Goal: Task Accomplishment & Management: Complete application form

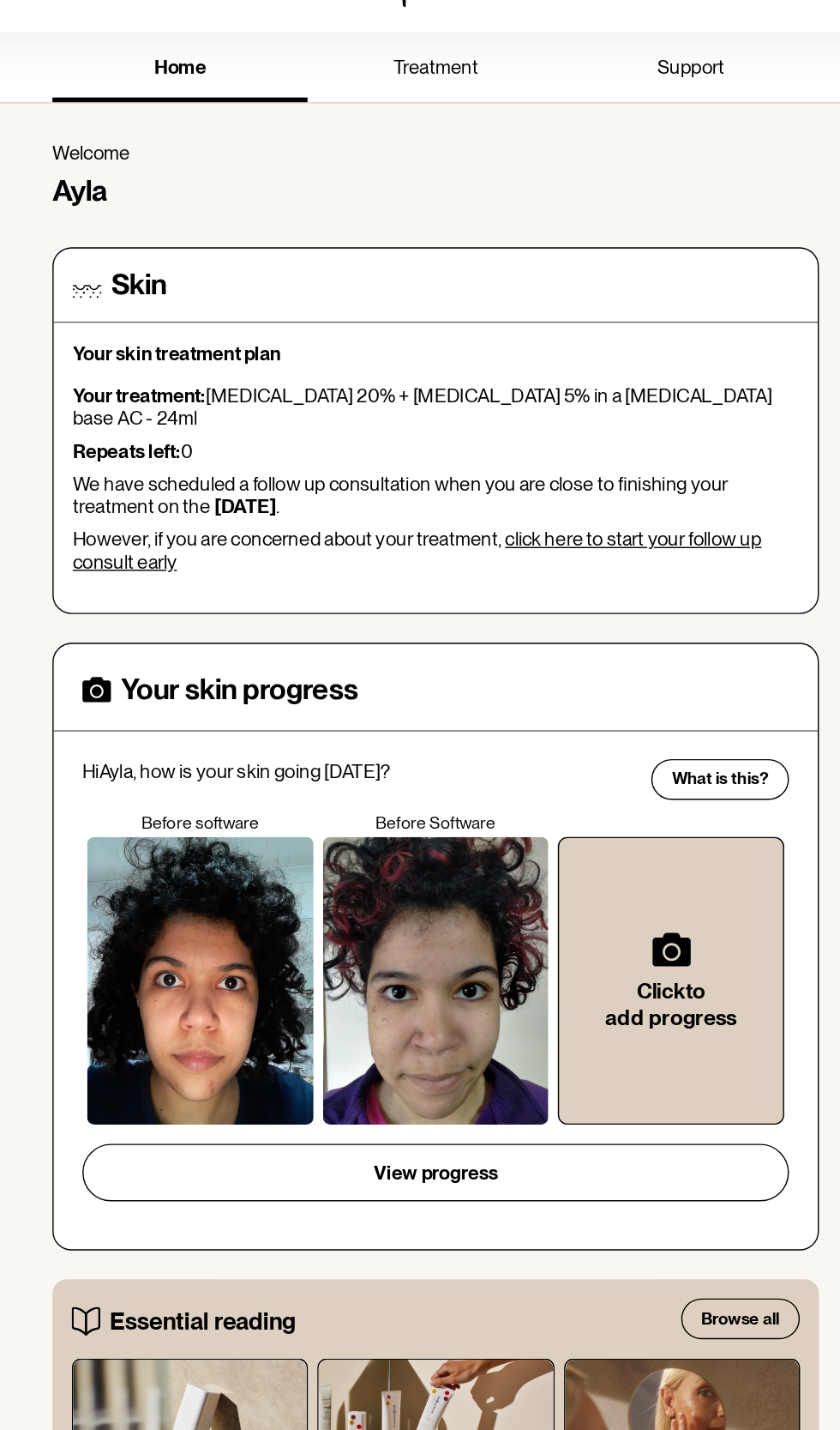
click at [616, 423] on link "click here to start your follow up consult early" at bounding box center [406, 439] width 493 height 33
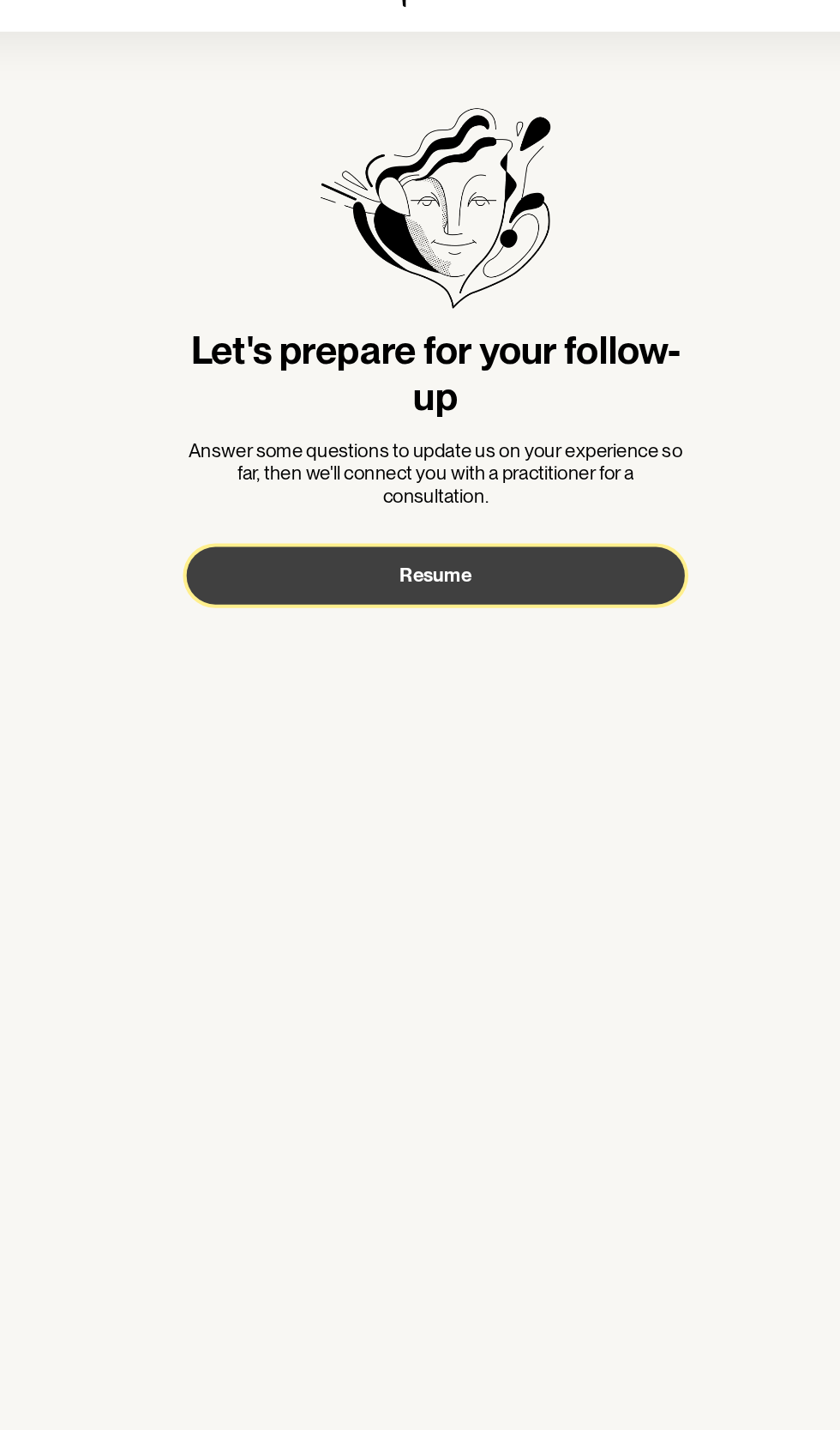
click at [511, 454] on button "Resume" at bounding box center [420, 458] width 356 height 41
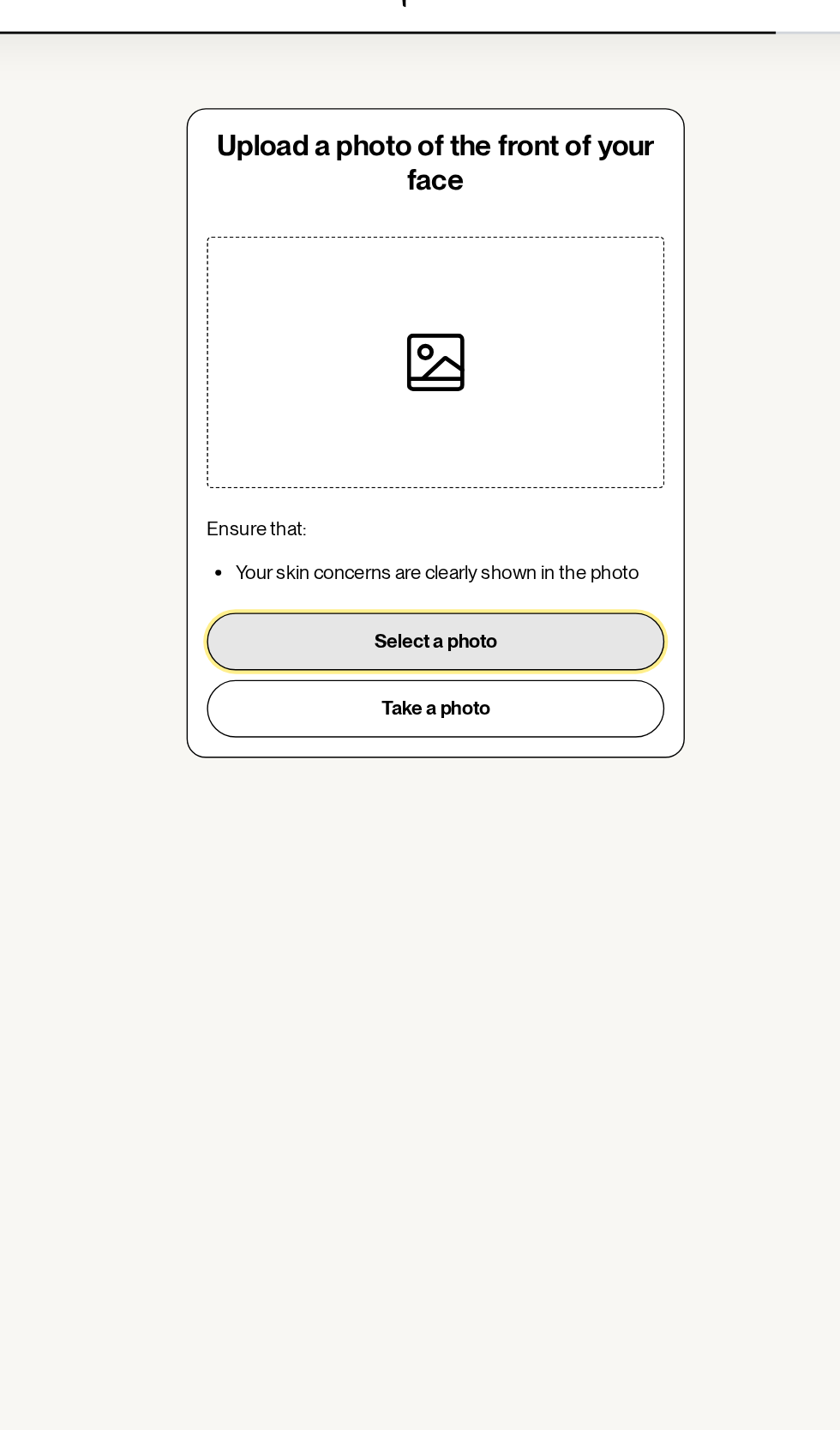
click at [526, 488] on button "Select a photo" at bounding box center [420, 505] width 327 height 41
click at [515, 499] on button "Select a photo" at bounding box center [420, 505] width 327 height 41
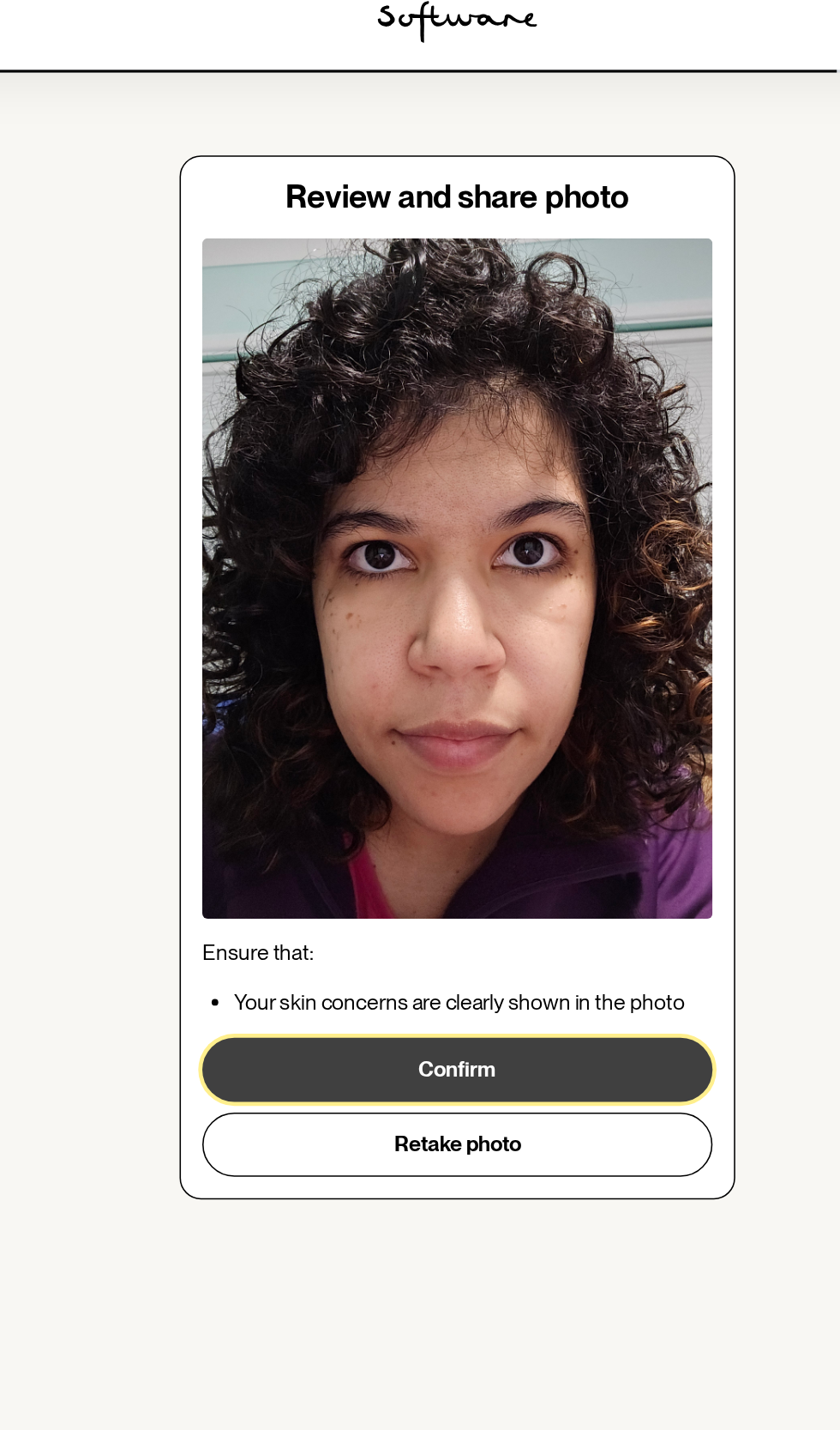
click at [535, 700] on button "Confirm" at bounding box center [420, 710] width 327 height 41
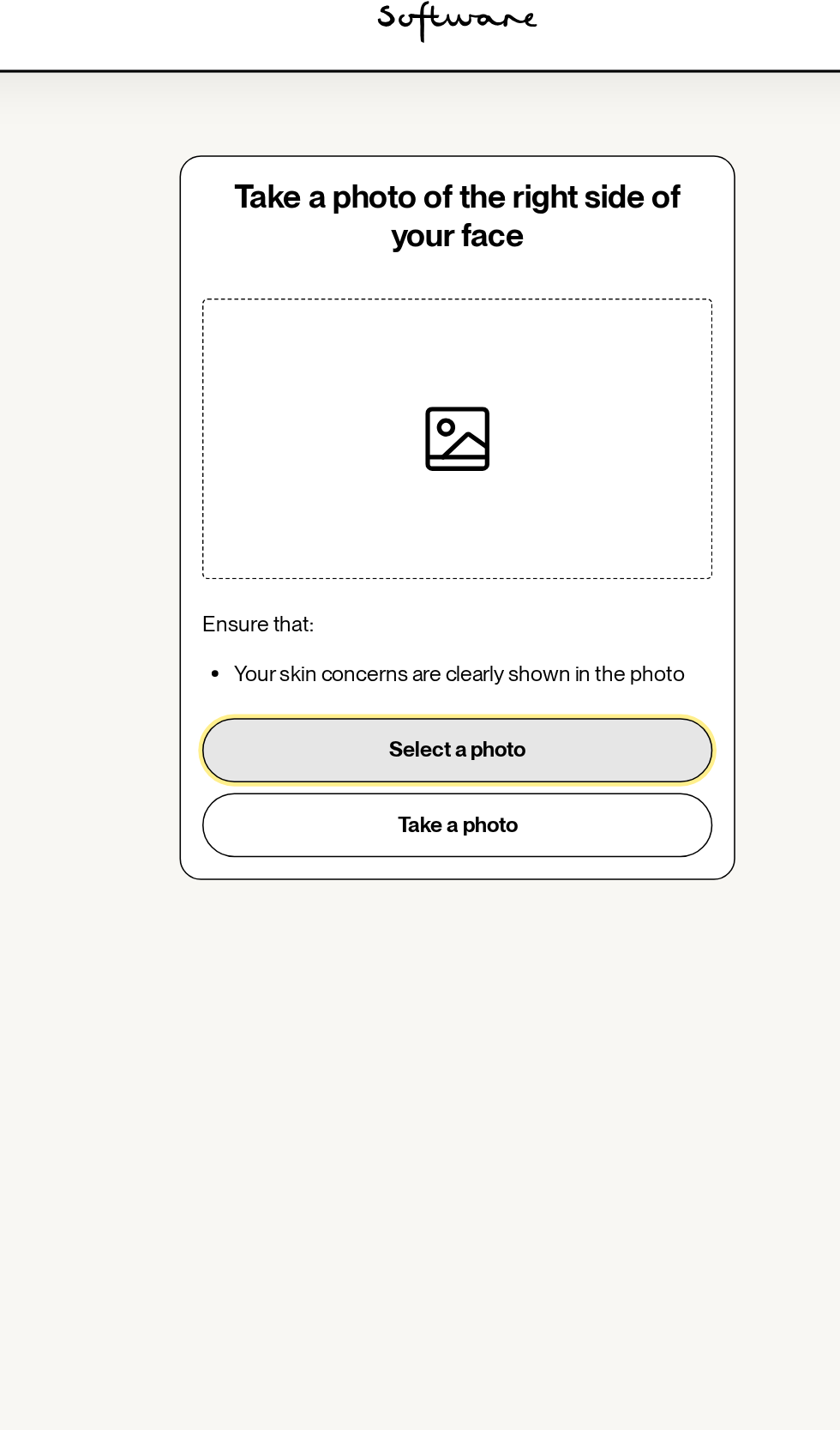
click at [499, 488] on button "Select a photo" at bounding box center [420, 505] width 327 height 41
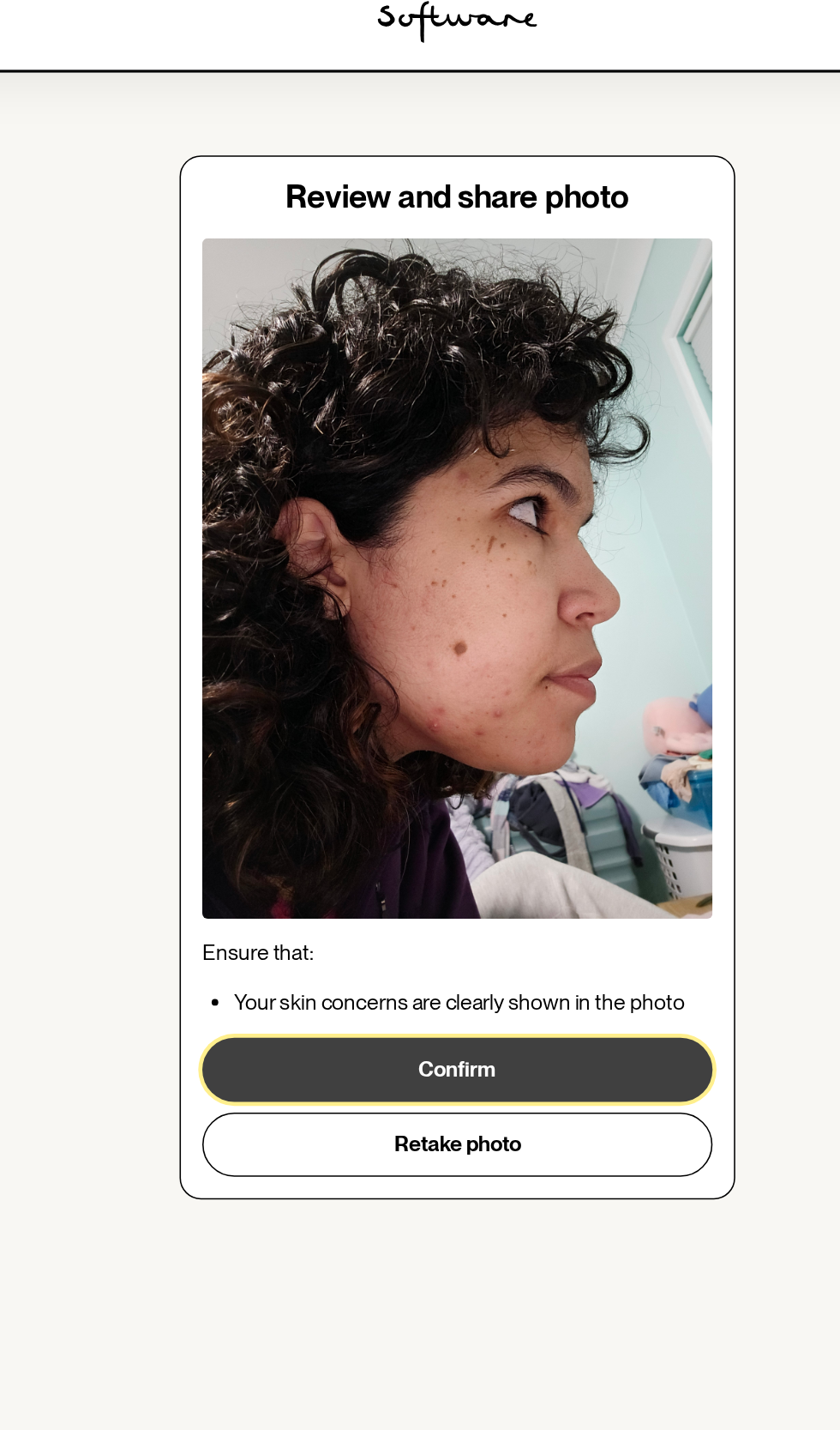
click at [550, 692] on button "Confirm" at bounding box center [420, 710] width 327 height 41
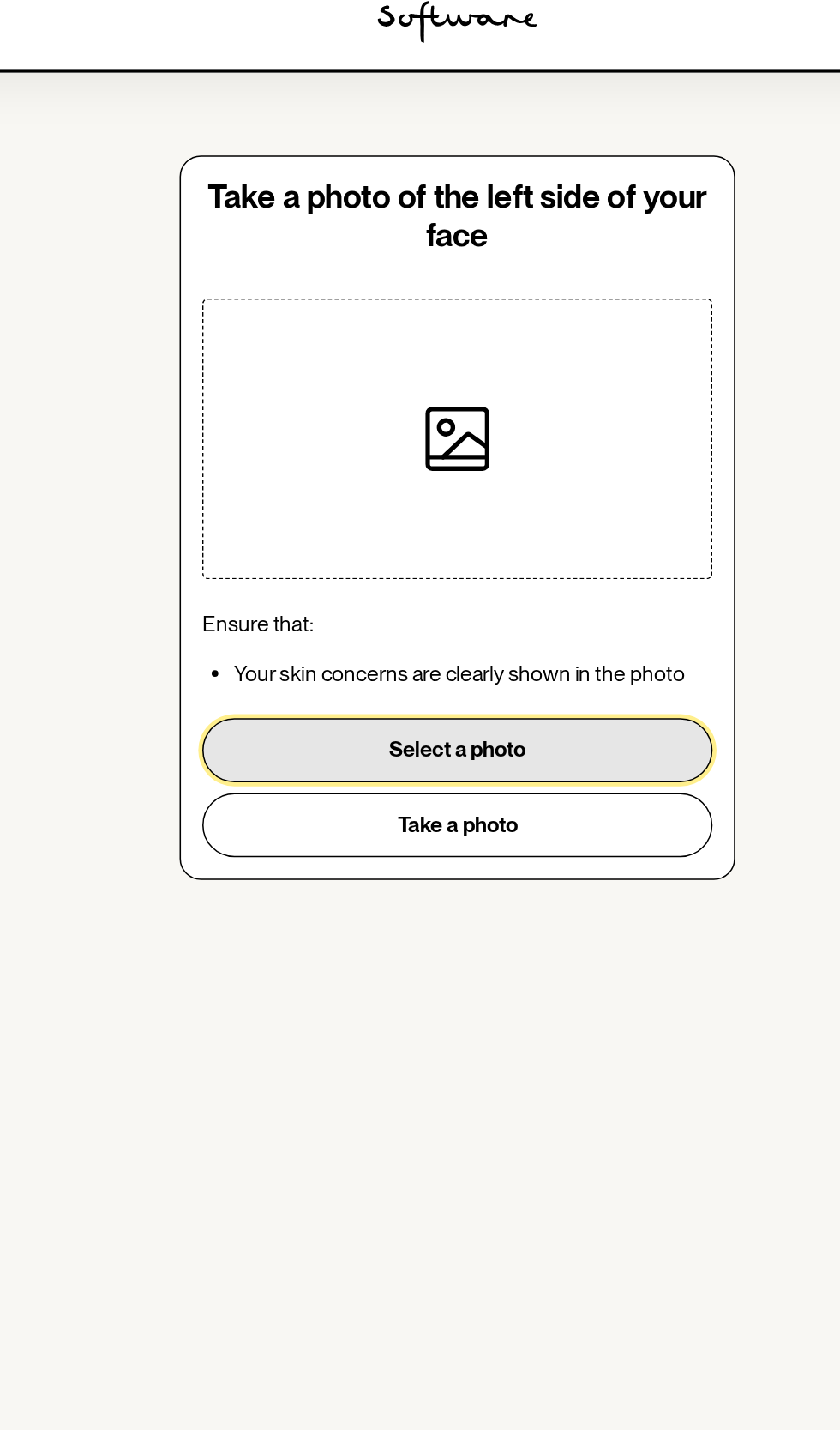
click at [555, 489] on button "Select a photo" at bounding box center [420, 505] width 327 height 41
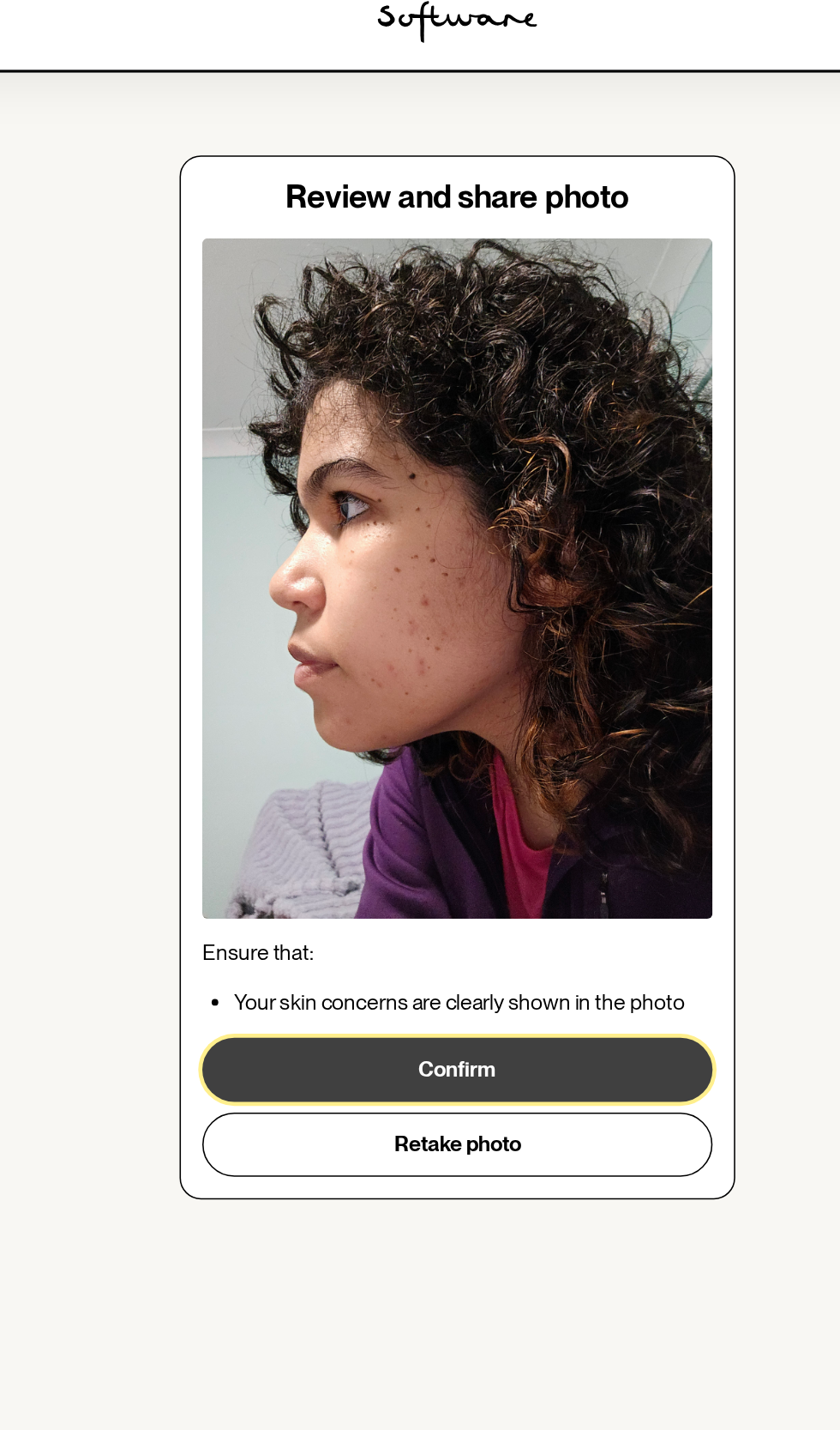
click at [524, 702] on button "Confirm" at bounding box center [420, 710] width 327 height 41
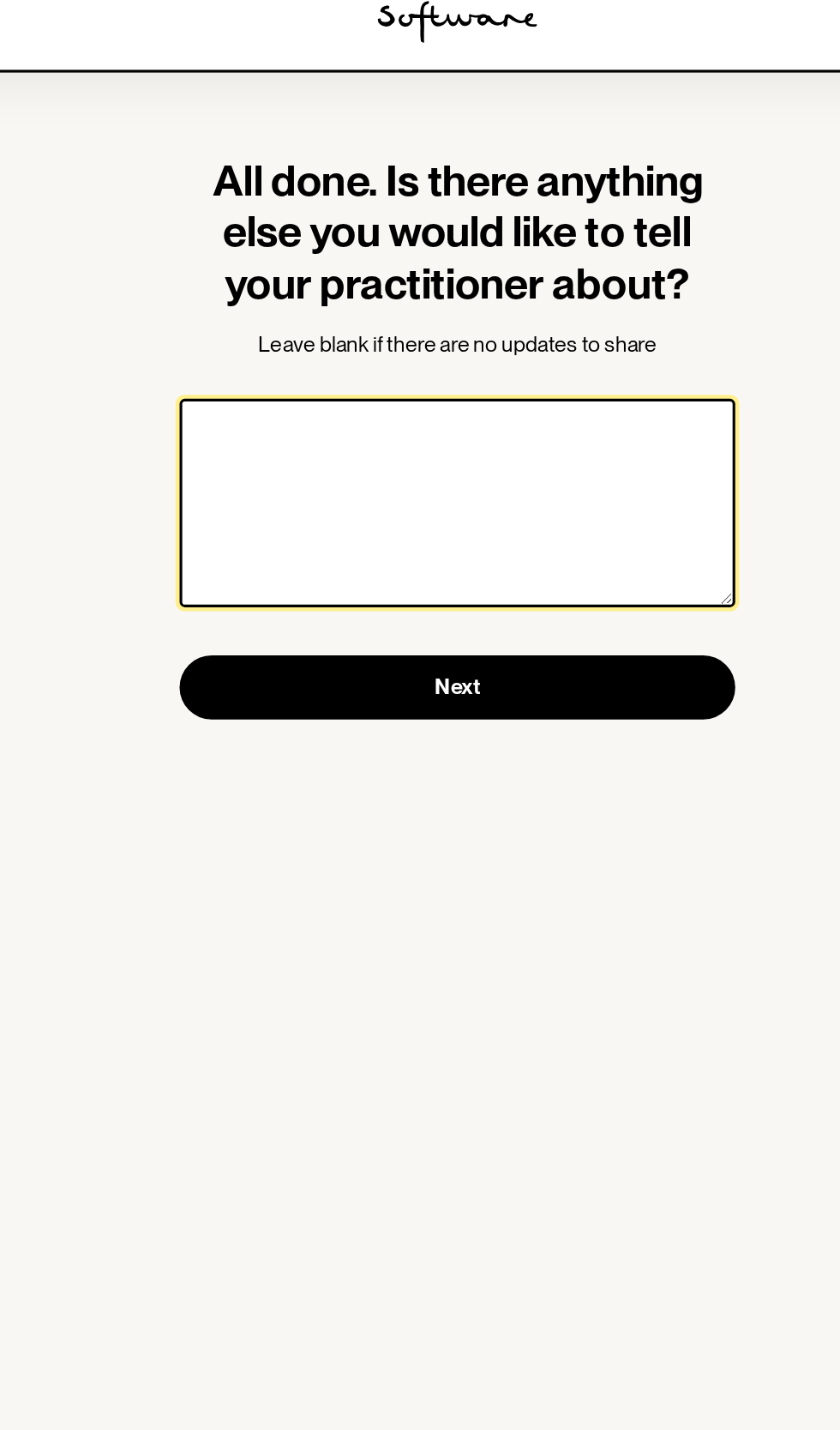
click at [574, 378] on textarea at bounding box center [420, 346] width 356 height 133
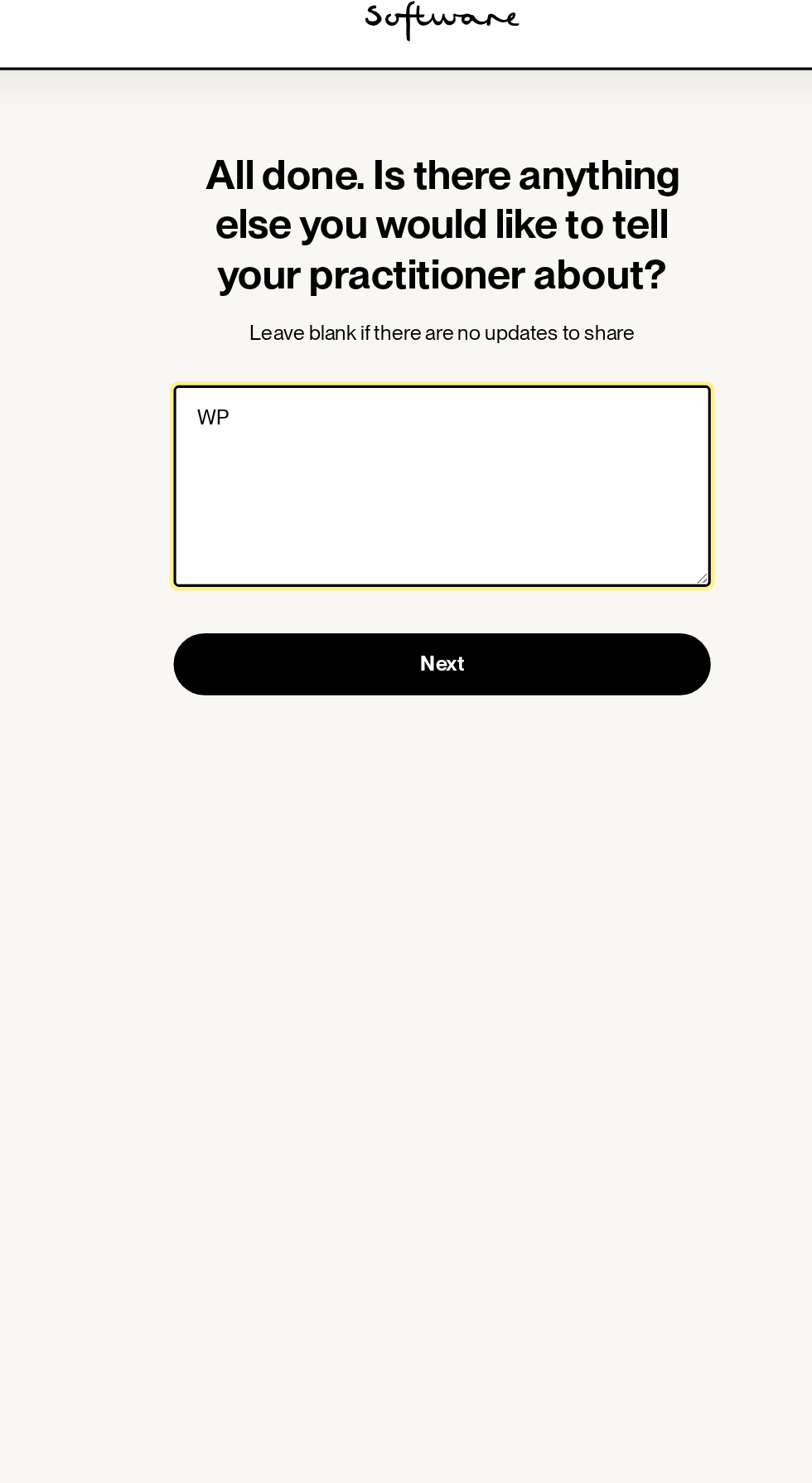
type textarea "W"
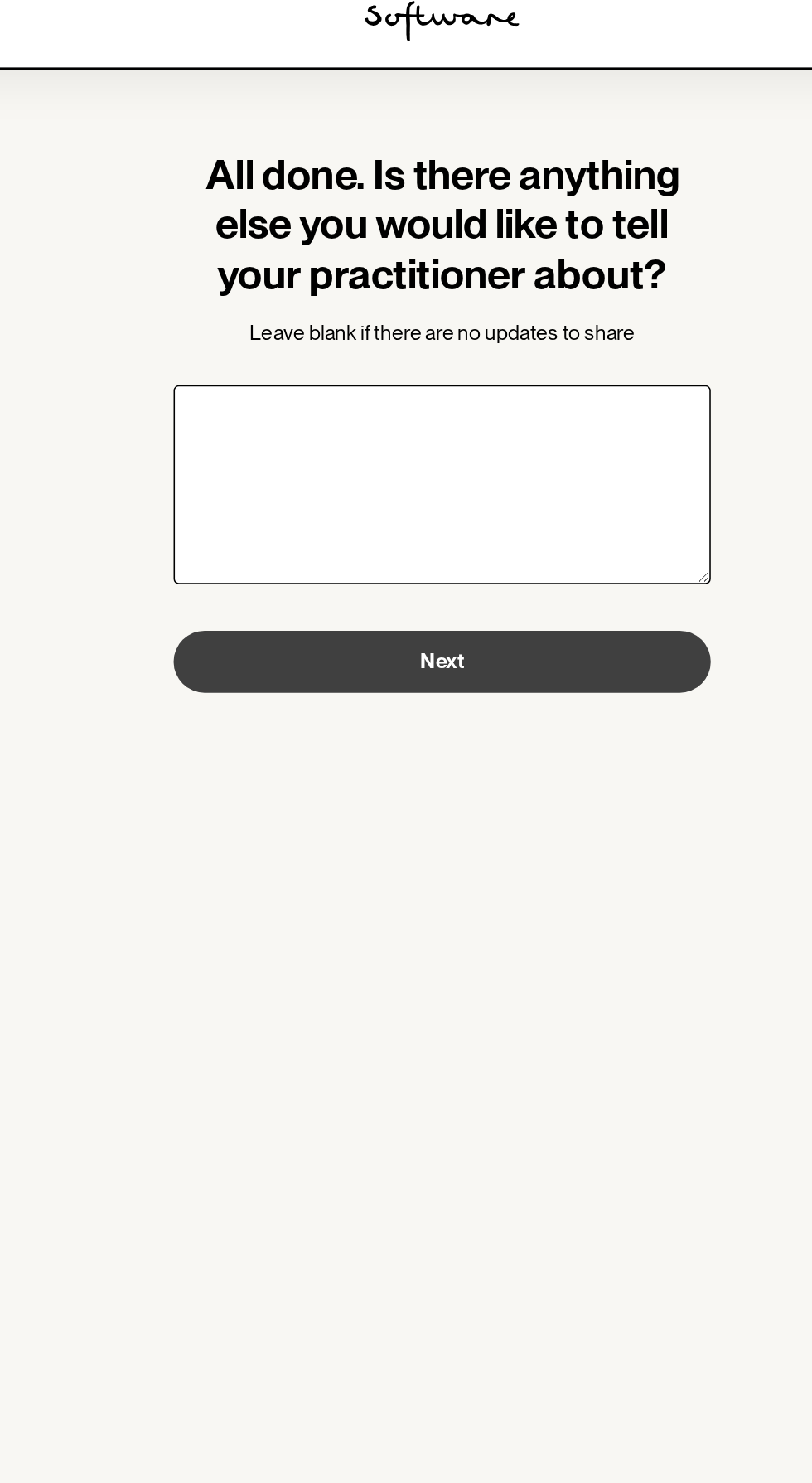
click at [536, 444] on button "Next" at bounding box center [406, 448] width 345 height 40
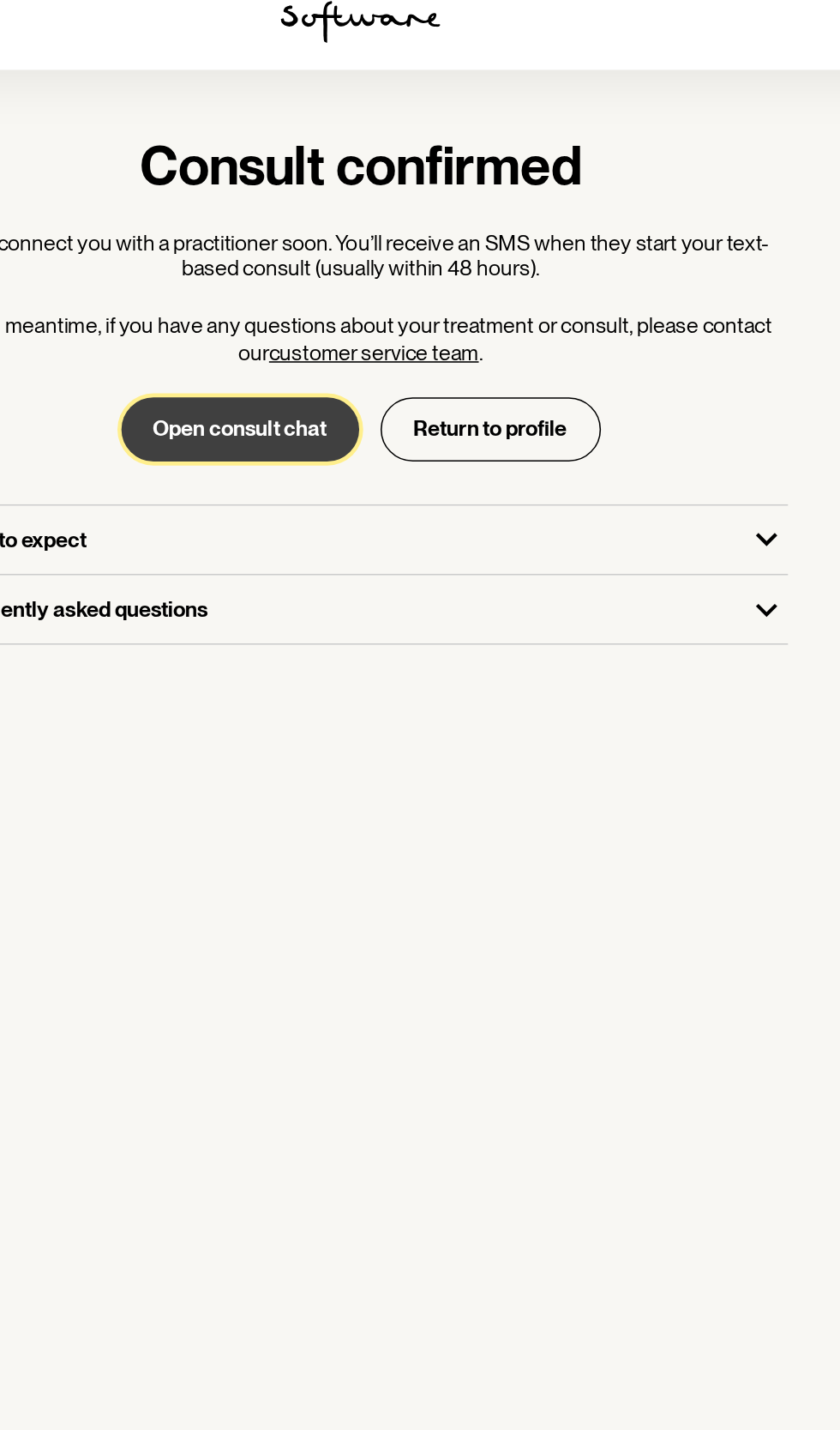
click at [352, 291] on button "Open consult chat" at bounding box center [343, 299] width 153 height 41
